Goal: Use online tool/utility: Utilize a website feature to perform a specific function

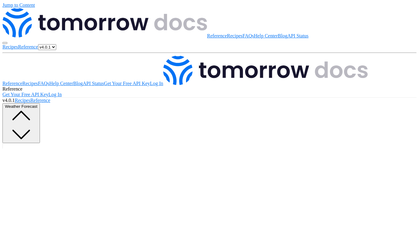
scroll to position [51, 0]
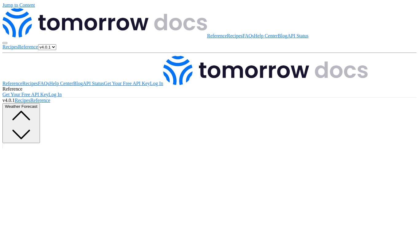
type input "1d"
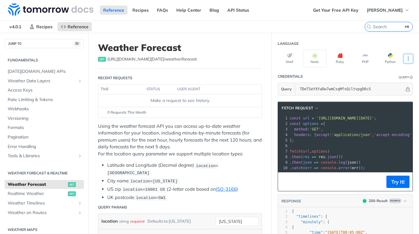
click at [408, 57] on icon "More ellipsis" at bounding box center [409, 59] width 6 height 6
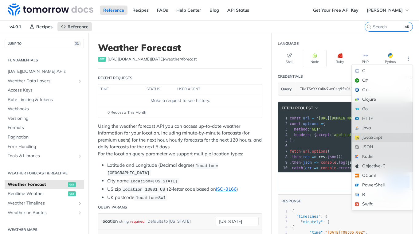
click at [382, 136] on div "JavaScript" at bounding box center [382, 138] width 61 height 10
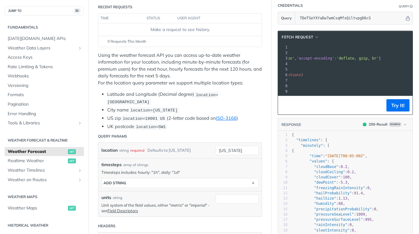
scroll to position [73, 0]
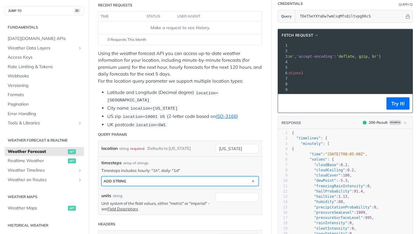
click at [185, 179] on button "ADD string" at bounding box center [180, 181] width 157 height 9
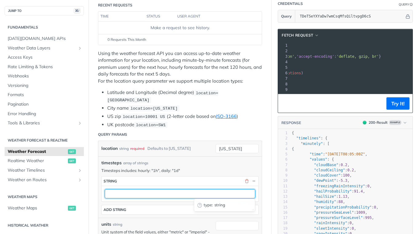
click at [179, 190] on input "text" at bounding box center [180, 193] width 151 height 9
paste input "TDeTSeYXYaDw7wmCsqMfsQiltvpgD6cS"
click at [179, 190] on input "TDeTSeYXYaDw7wmCsqMfsQiltvpgD6cS" at bounding box center [180, 193] width 151 height 9
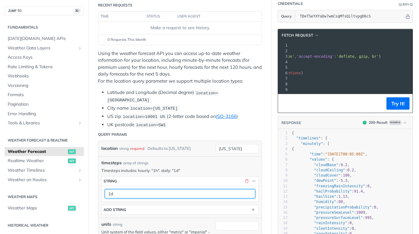
type input "1d"
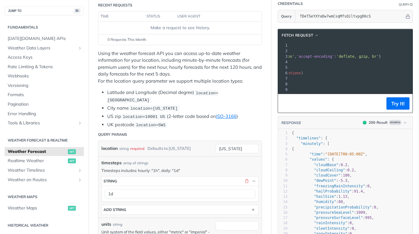
click at [182, 168] on p "Timesteps includes: hourly: "1h", daily: "1d"" at bounding box center [179, 171] width 157 height 6
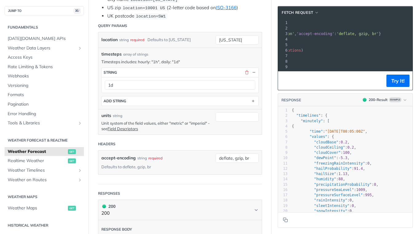
scroll to position [183, 0]
click at [393, 81] on button "Try It!" at bounding box center [398, 81] width 23 height 12
